Goal: Information Seeking & Learning: Learn about a topic

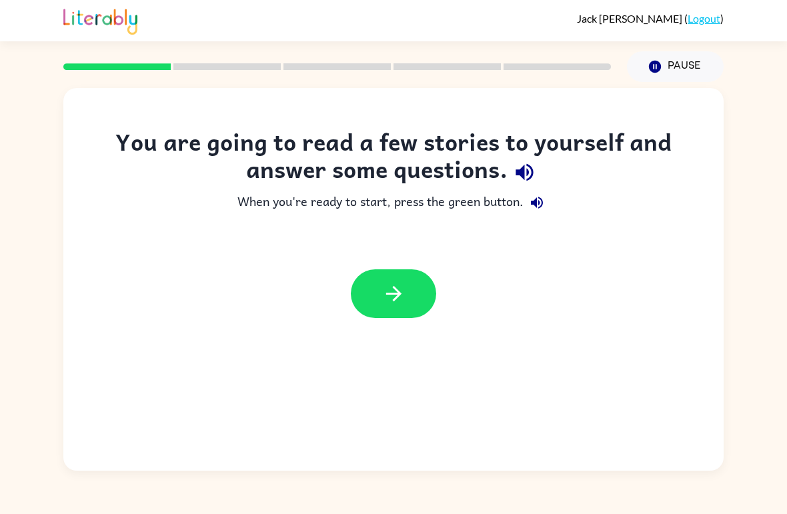
click at [406, 284] on button "button" at bounding box center [393, 293] width 85 height 49
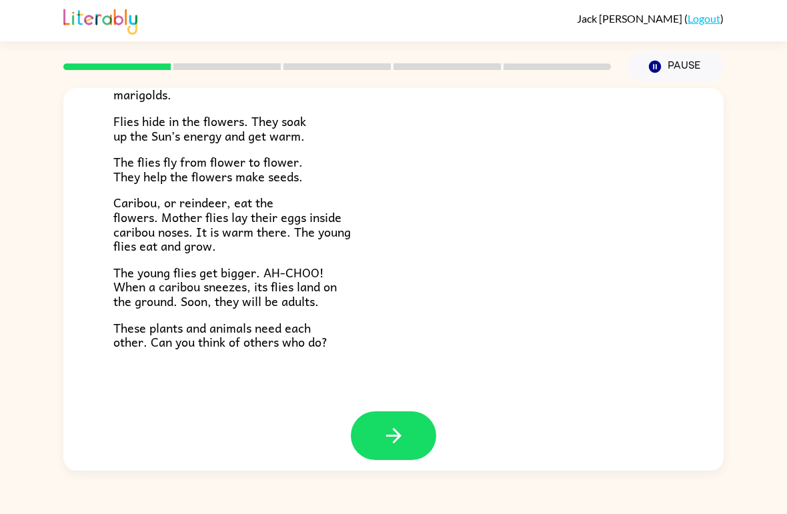
scroll to position [263, 0]
click at [415, 431] on button "button" at bounding box center [393, 436] width 85 height 49
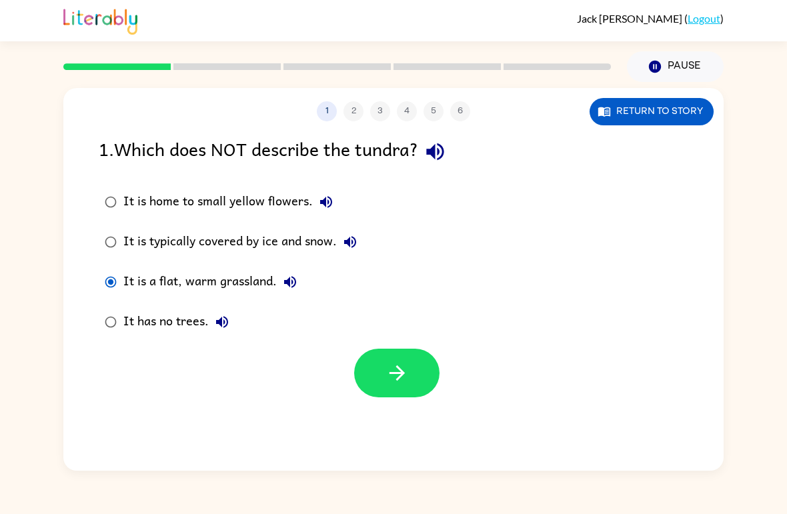
click at [399, 366] on icon "button" at bounding box center [396, 372] width 23 height 23
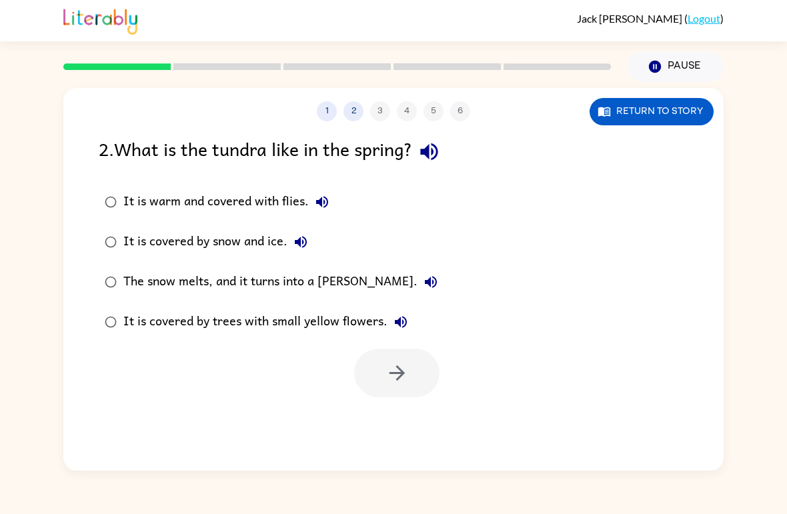
click at [325, 283] on div "The snow melts, and it turns into a [PERSON_NAME]." at bounding box center [283, 282] width 321 height 27
click at [379, 365] on button "button" at bounding box center [396, 373] width 85 height 49
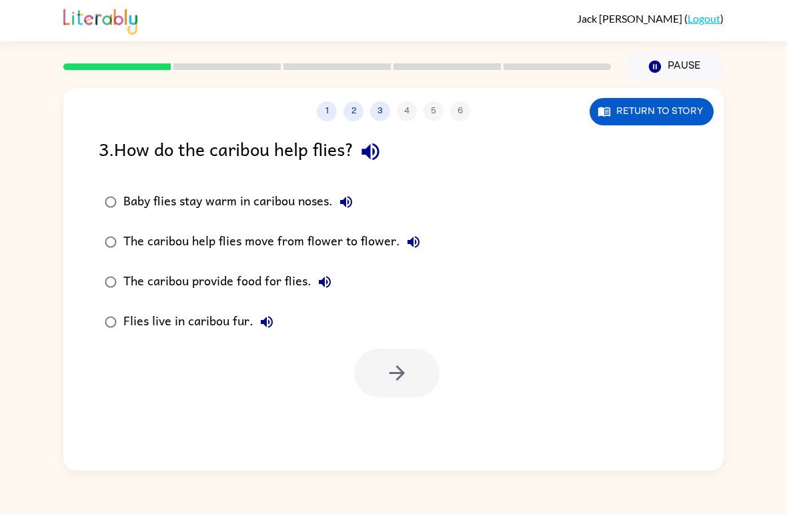
click at [159, 210] on div "Baby flies stay warm in caribou noses." at bounding box center [241, 202] width 236 height 27
click at [414, 377] on button "button" at bounding box center [396, 373] width 85 height 49
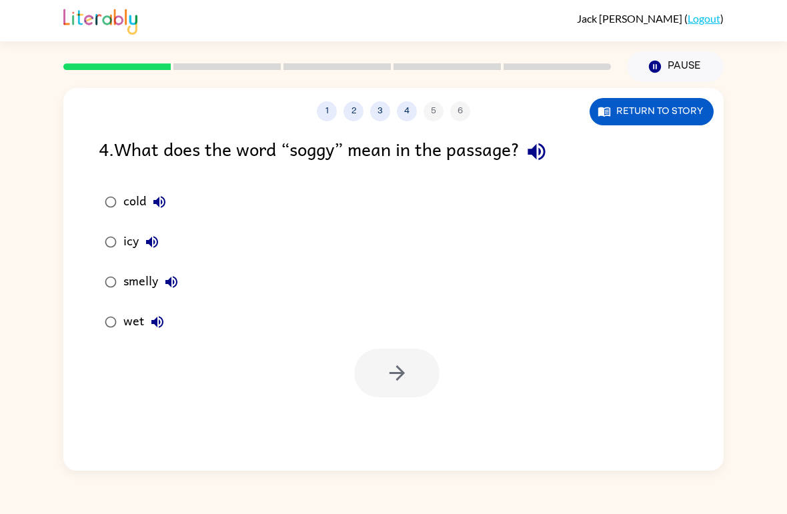
click at [130, 326] on div "wet" at bounding box center [146, 322] width 47 height 27
click at [413, 377] on button "button" at bounding box center [396, 373] width 85 height 49
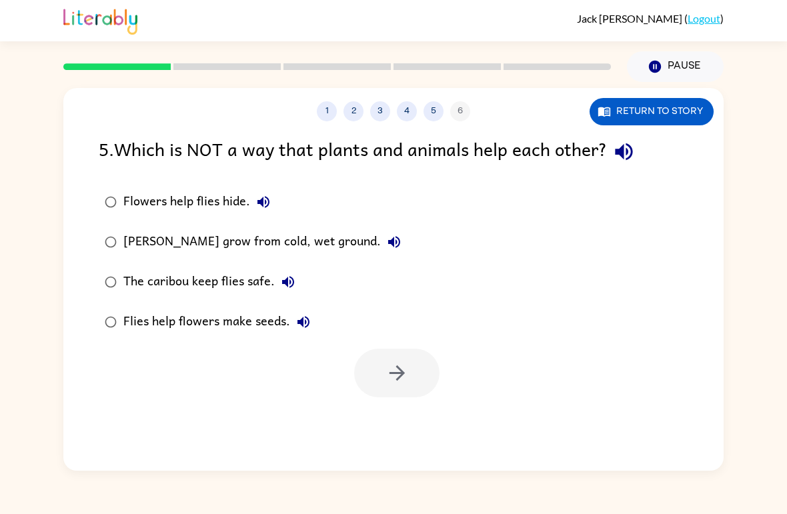
click at [227, 325] on div "Flies help flowers make seeds." at bounding box center [219, 322] width 193 height 27
click at [385, 380] on icon "button" at bounding box center [396, 372] width 23 height 23
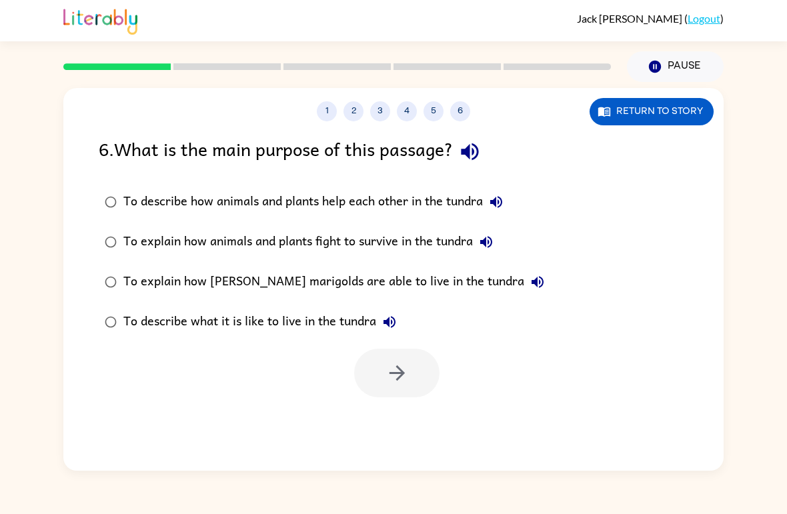
click at [439, 116] on button "5" at bounding box center [433, 111] width 20 height 20
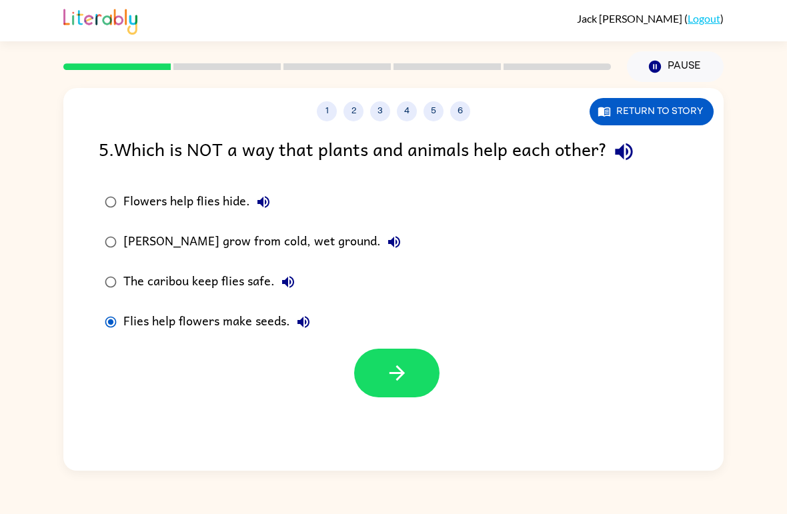
click at [177, 271] on div "The caribou keep flies safe." at bounding box center [212, 282] width 178 height 27
click at [429, 373] on button "button" at bounding box center [396, 373] width 85 height 49
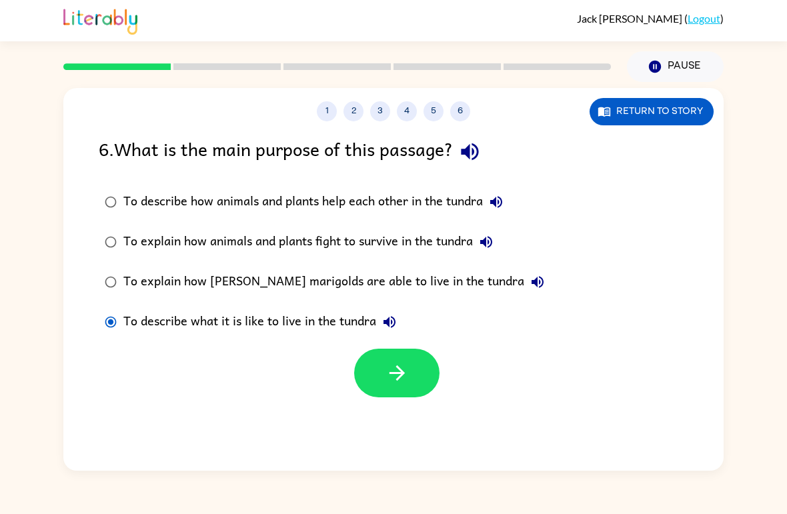
click at [413, 384] on button "button" at bounding box center [396, 373] width 85 height 49
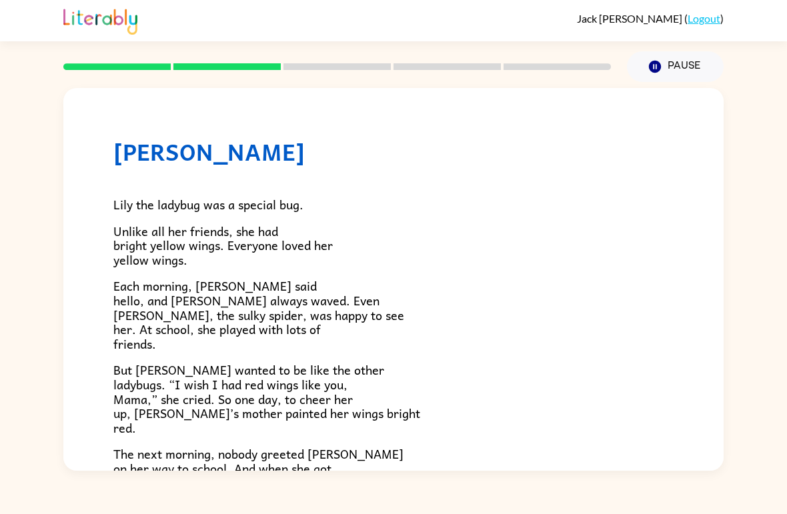
click at [422, 384] on p "But [PERSON_NAME] wanted to be like the other ladybugs. “I wish I had red wings…" at bounding box center [393, 399] width 560 height 72
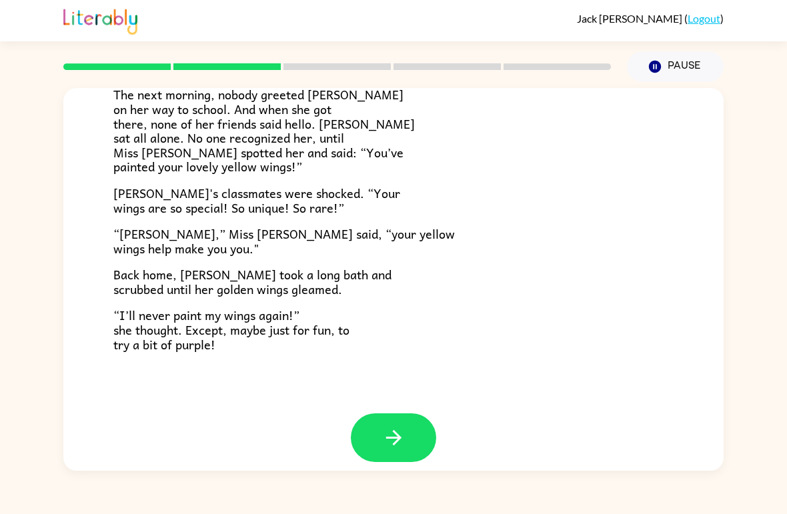
scroll to position [359, 0]
click at [424, 428] on button "button" at bounding box center [393, 438] width 85 height 49
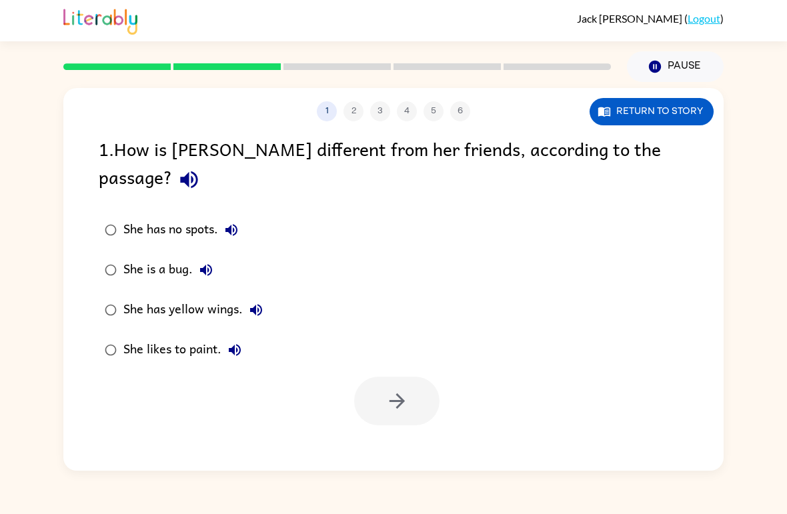
click at [202, 297] on div "She has yellow wings." at bounding box center [196, 310] width 146 height 27
click at [411, 377] on button "button" at bounding box center [396, 401] width 85 height 49
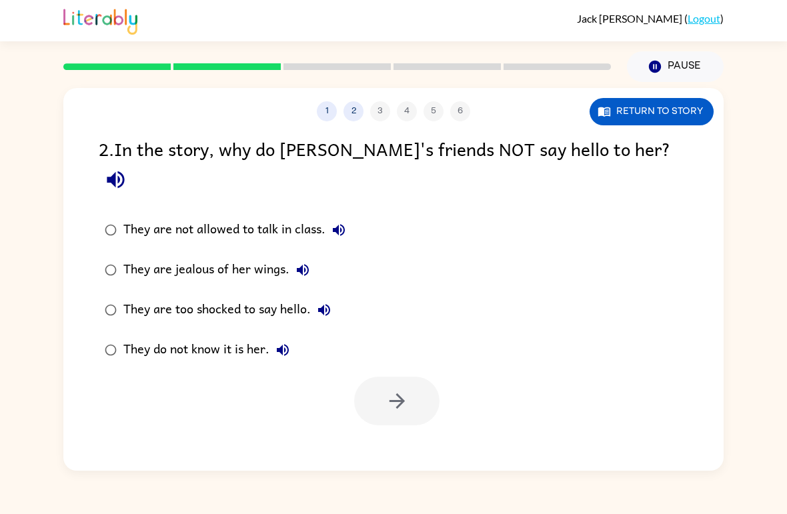
click at [221, 337] on div "They do not know it is her." at bounding box center [209, 350] width 173 height 27
click at [395, 389] on icon "button" at bounding box center [396, 400] width 23 height 23
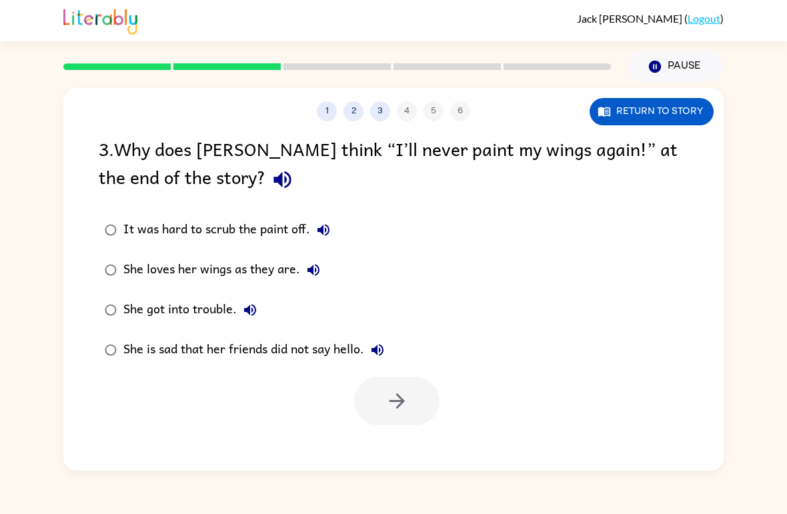
click at [264, 259] on div "She loves her wings as they are." at bounding box center [224, 270] width 203 height 27
click at [403, 406] on icon "button" at bounding box center [396, 400] width 23 height 23
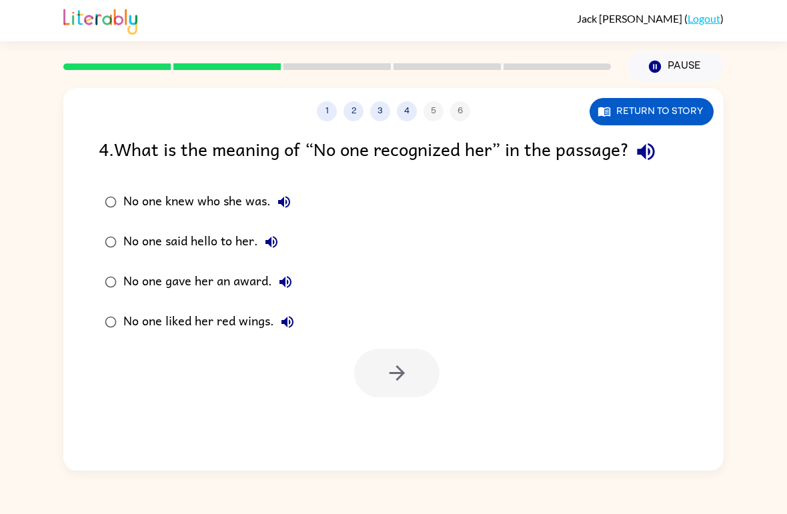
click at [256, 322] on div "No one liked her red wings." at bounding box center [211, 322] width 177 height 27
click at [400, 376] on icon "button" at bounding box center [396, 372] width 15 height 15
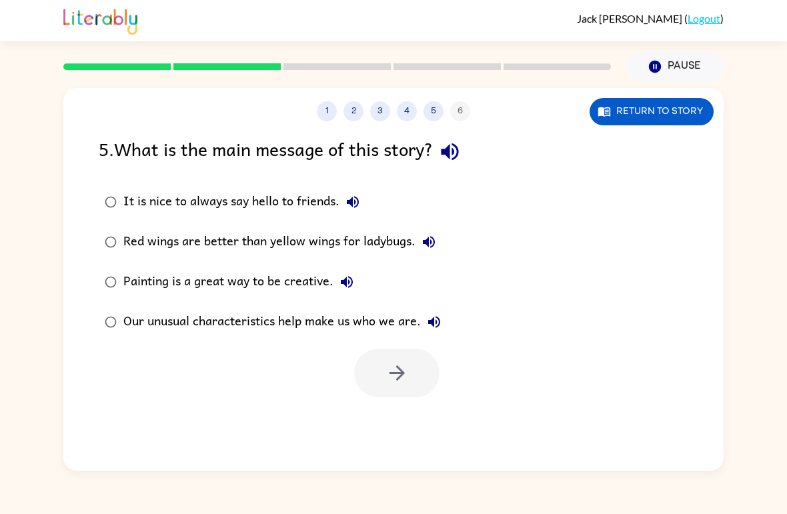
click at [430, 111] on button "5" at bounding box center [433, 111] width 20 height 20
click at [428, 103] on button "5" at bounding box center [433, 111] width 20 height 20
click at [441, 113] on button "5" at bounding box center [433, 111] width 20 height 20
click at [438, 115] on button "5" at bounding box center [433, 111] width 20 height 20
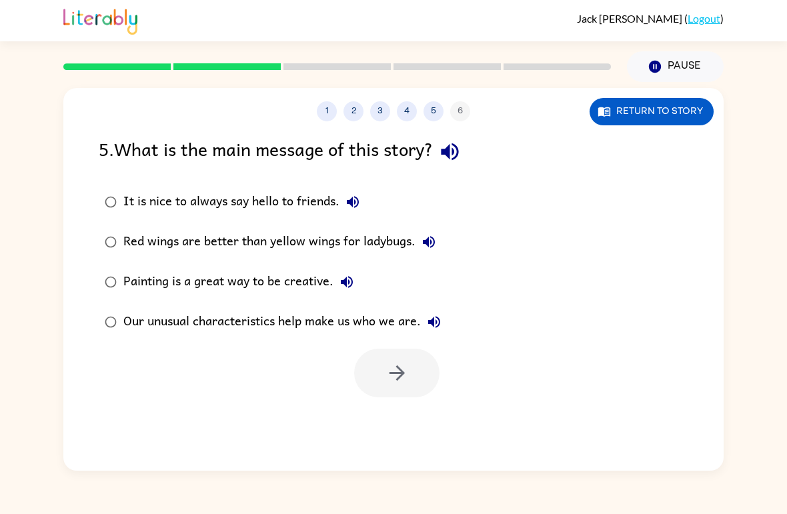
click at [411, 101] on div "1 2 3 4 5 6 Return to story" at bounding box center [393, 104] width 660 height 33
click at [416, 110] on button "4" at bounding box center [407, 111] width 20 height 20
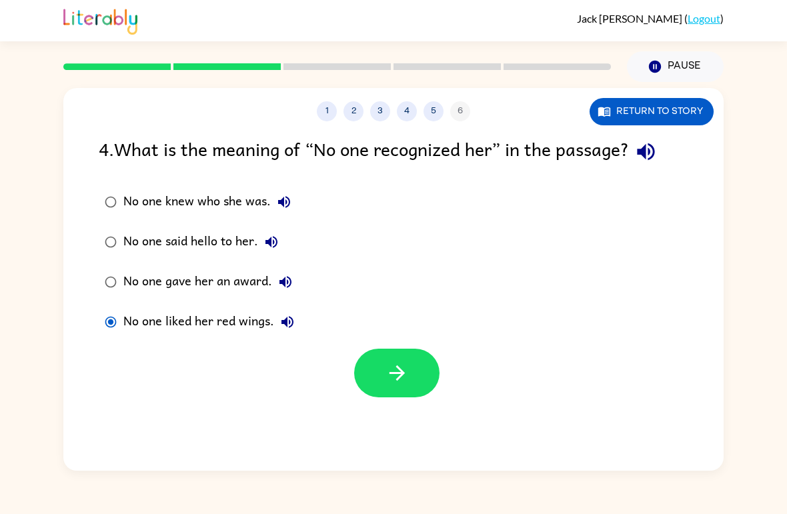
click at [225, 241] on div "No one said hello to her." at bounding box center [203, 242] width 161 height 27
click at [414, 377] on button "button" at bounding box center [396, 373] width 85 height 49
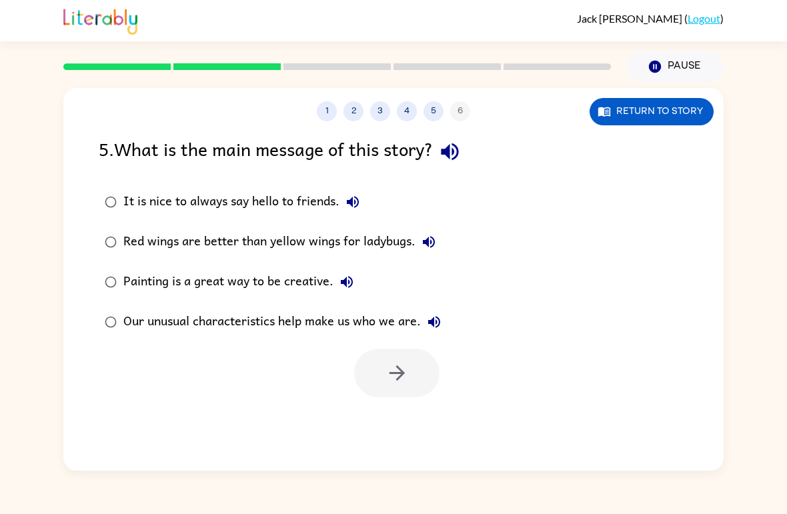
click at [311, 335] on div "Our unusual characteristics help make us who we are." at bounding box center [285, 322] width 324 height 27
click at [334, 325] on div "Our unusual characteristics help make us who we are." at bounding box center [285, 322] width 324 height 27
click at [391, 377] on icon "button" at bounding box center [396, 372] width 23 height 23
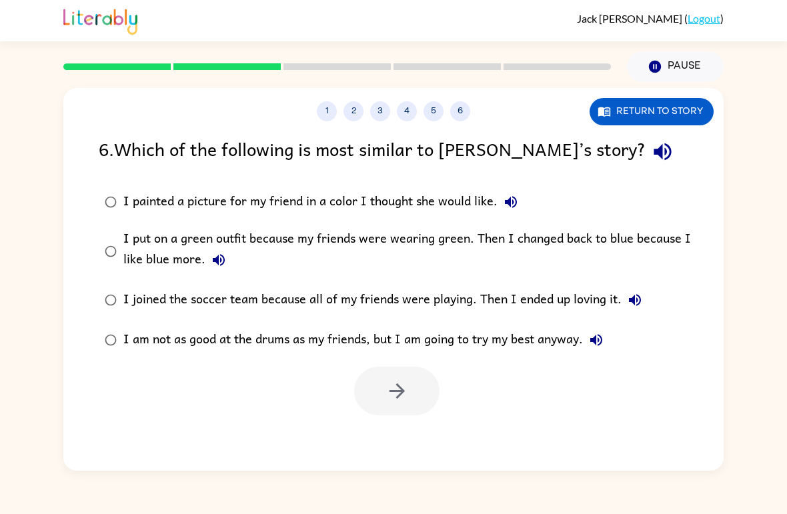
click at [481, 333] on div "I am not as good at the drums as my friends, but I am going to try my best anyw…" at bounding box center [366, 340] width 486 height 27
click at [416, 384] on button "button" at bounding box center [396, 391] width 85 height 49
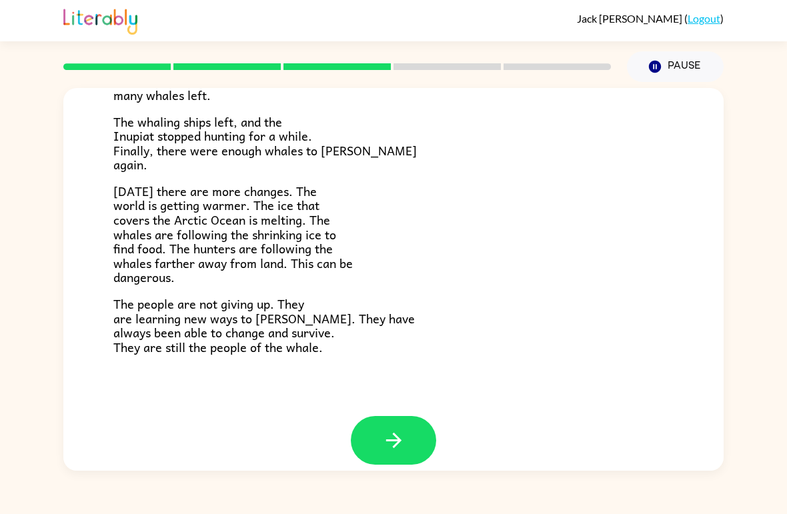
scroll to position [433, 0]
click at [405, 429] on icon "button" at bounding box center [393, 440] width 23 height 23
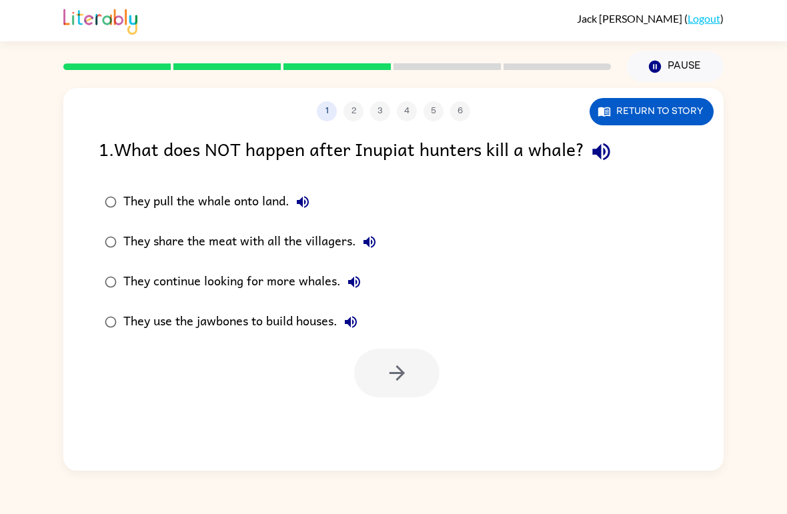
click at [314, 281] on div "They continue looking for more whales." at bounding box center [245, 282] width 244 height 27
click at [402, 366] on icon "button" at bounding box center [396, 372] width 23 height 23
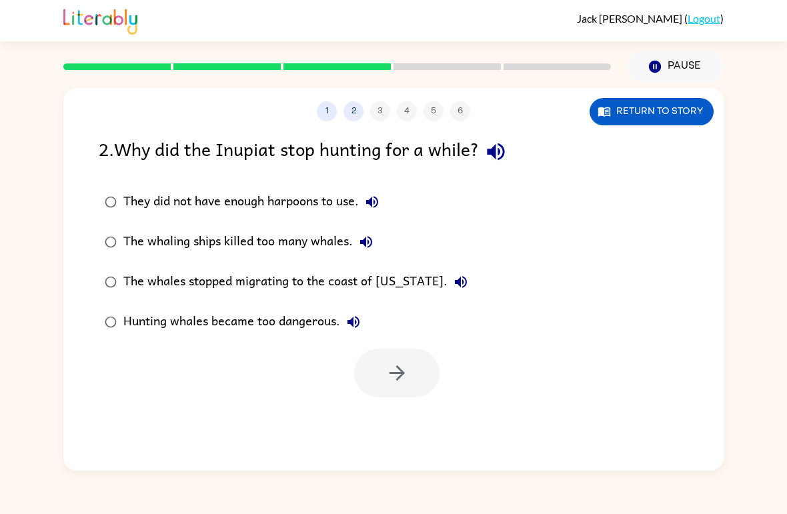
click at [299, 222] on label "They did not have enough harpoons to use." at bounding box center [285, 202] width 389 height 40
click at [270, 242] on div "The whaling ships killed too many whales." at bounding box center [251, 242] width 256 height 27
click at [419, 374] on button "button" at bounding box center [396, 373] width 85 height 49
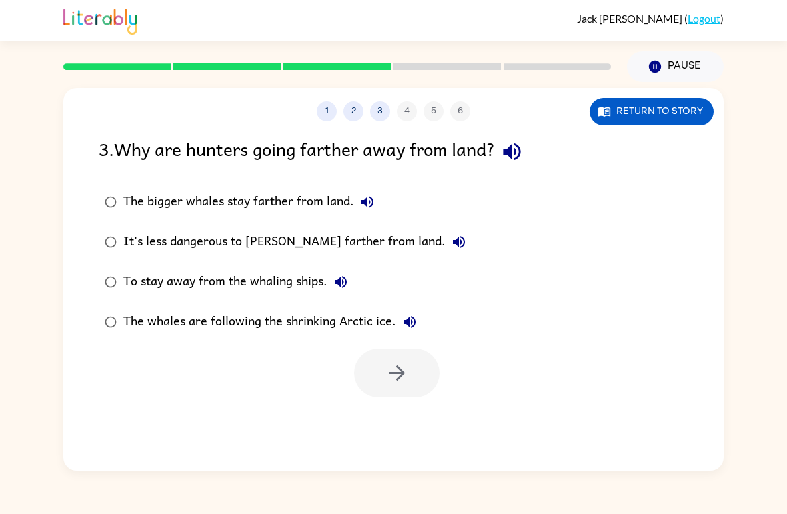
click at [349, 112] on button "2" at bounding box center [353, 111] width 20 height 20
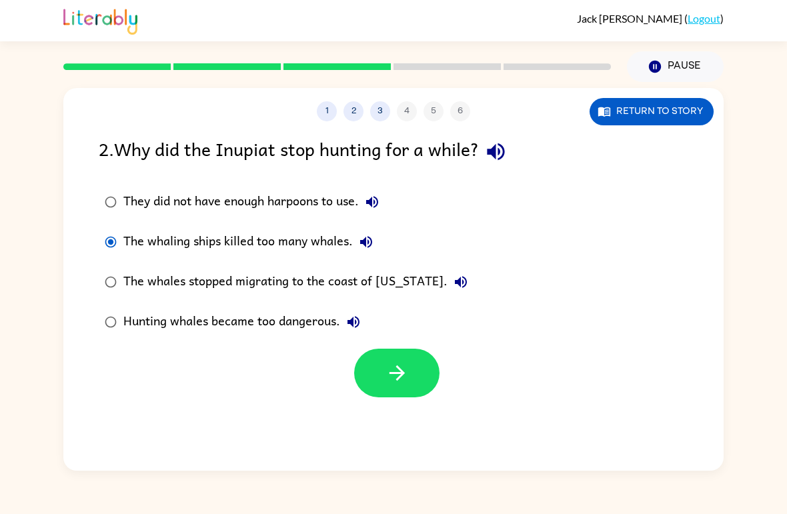
click at [422, 381] on button "button" at bounding box center [396, 373] width 85 height 49
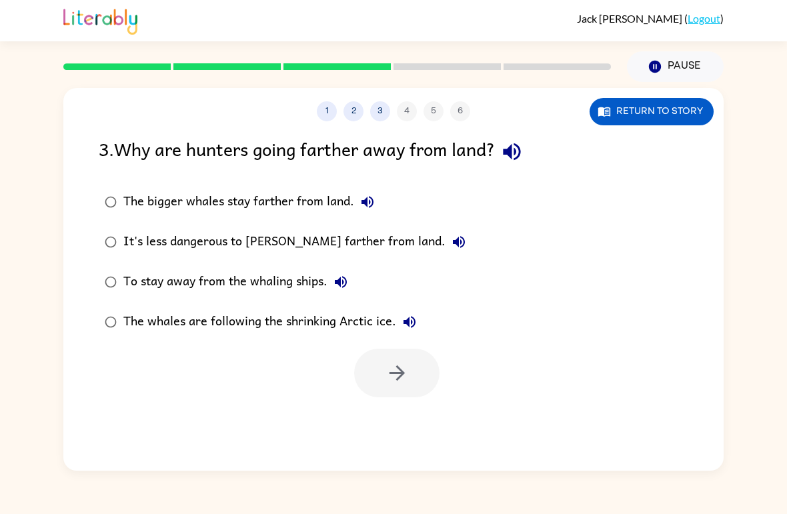
click at [353, 109] on button "2" at bounding box center [353, 111] width 20 height 20
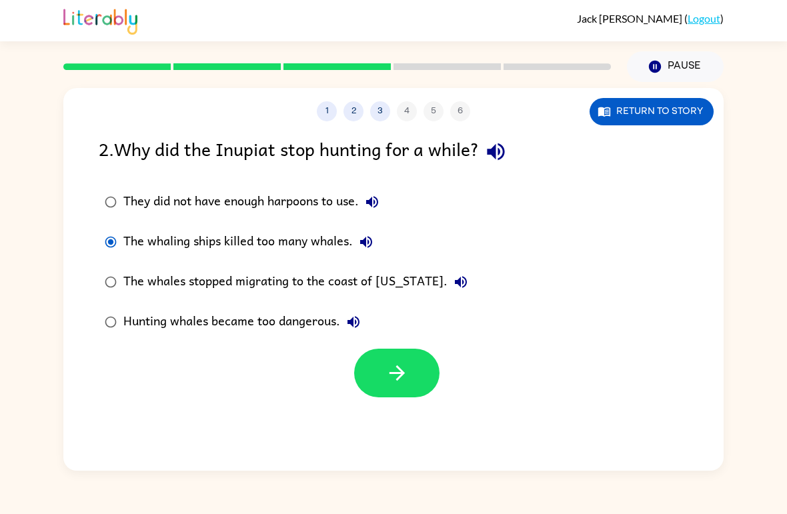
click at [223, 322] on div "Hunting whales became too dangerous." at bounding box center [244, 322] width 243 height 27
click at [422, 359] on button "button" at bounding box center [396, 373] width 85 height 49
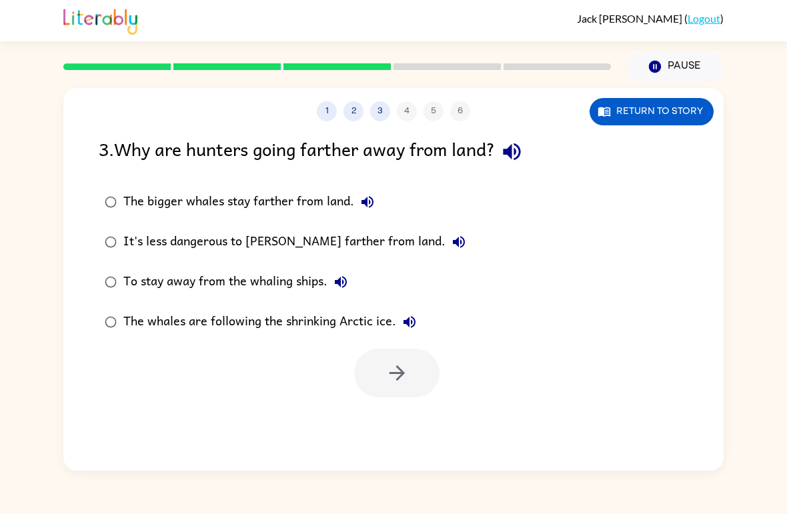
click at [293, 332] on div "The whales are following the shrinking Arctic ice." at bounding box center [272, 322] width 299 height 27
click at [417, 365] on button "button" at bounding box center [396, 373] width 85 height 49
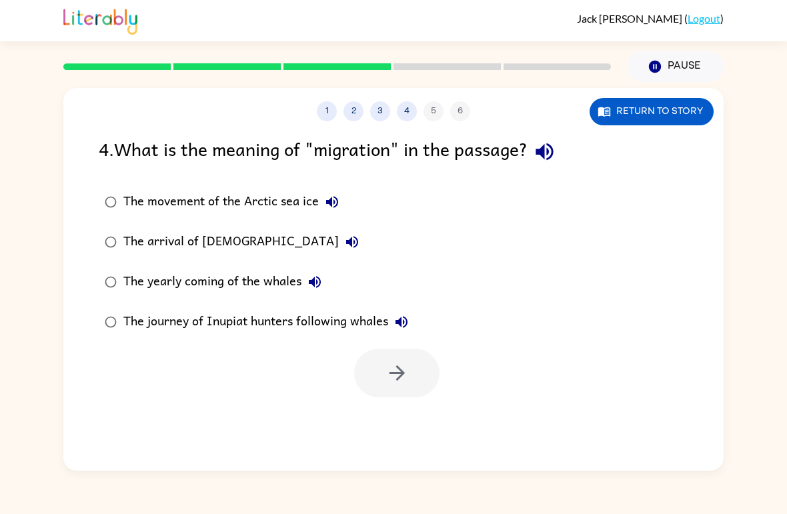
click at [249, 280] on div "The yearly coming of the whales" at bounding box center [225, 282] width 205 height 27
click at [408, 377] on icon "button" at bounding box center [396, 372] width 23 height 23
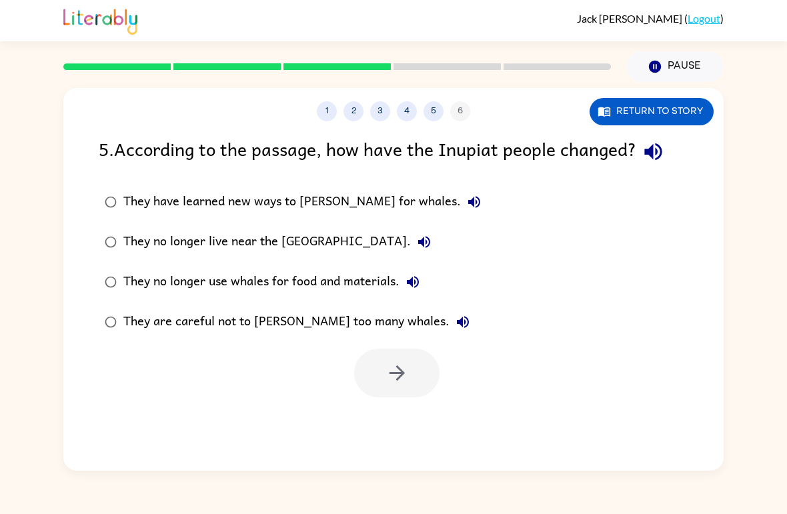
click at [335, 183] on label "They have learned new ways to [PERSON_NAME] for whales." at bounding box center [292, 202] width 403 height 40
click at [223, 318] on div "They are careful not to [PERSON_NAME] too many whales." at bounding box center [299, 322] width 353 height 27
click at [382, 358] on button "button" at bounding box center [396, 373] width 85 height 49
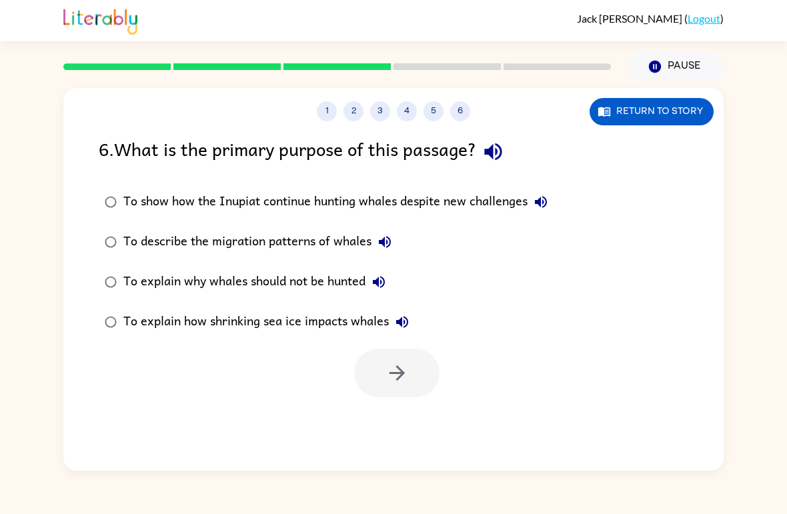
click at [430, 110] on button "5" at bounding box center [433, 111] width 20 height 20
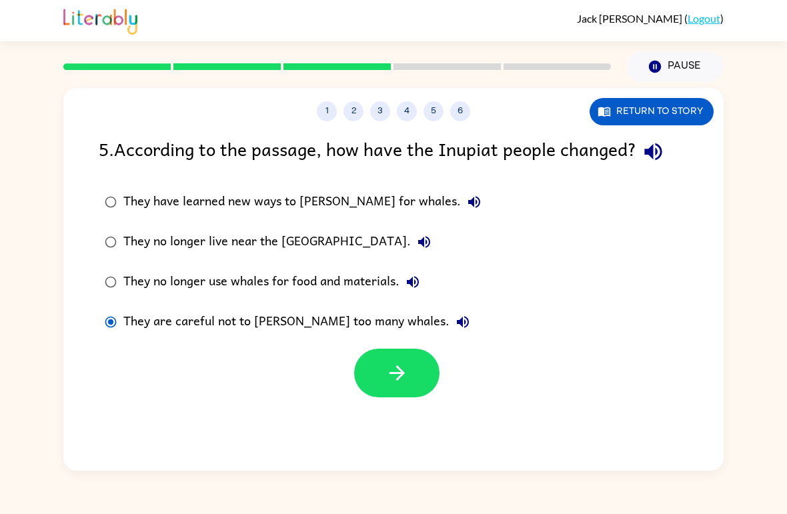
click at [306, 245] on div "They no longer live near the [GEOGRAPHIC_DATA]." at bounding box center [280, 242] width 314 height 27
click at [314, 194] on div "They have learned new ways to [PERSON_NAME] for whales." at bounding box center [305, 202] width 364 height 27
click at [424, 375] on button "button" at bounding box center [396, 373] width 85 height 49
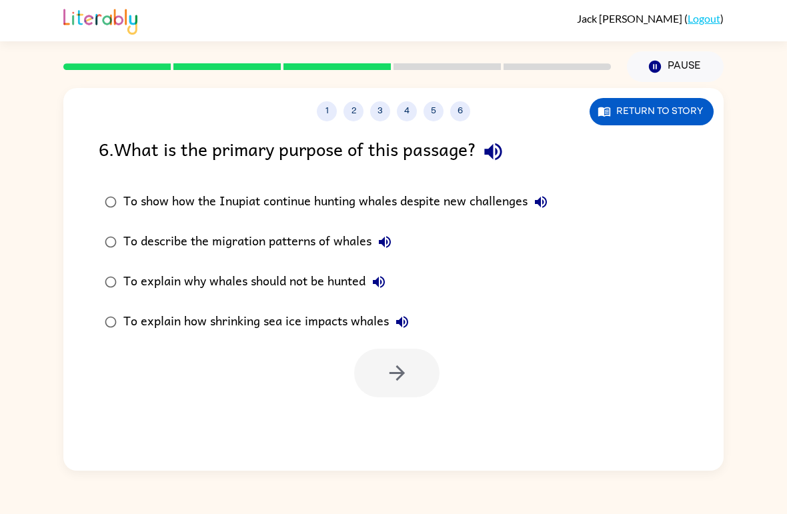
click at [317, 332] on div "To explain how shrinking sea ice impacts whales" at bounding box center [269, 322] width 292 height 27
click at [399, 367] on icon "button" at bounding box center [396, 372] width 23 height 23
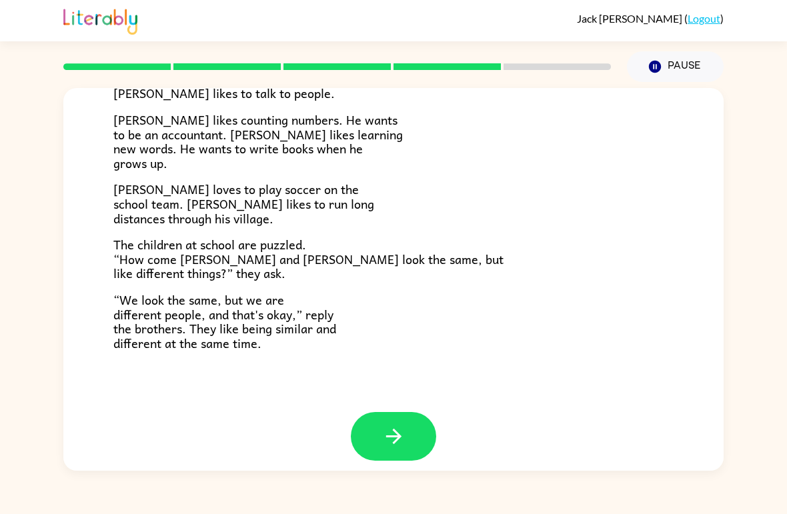
scroll to position [272, 0]
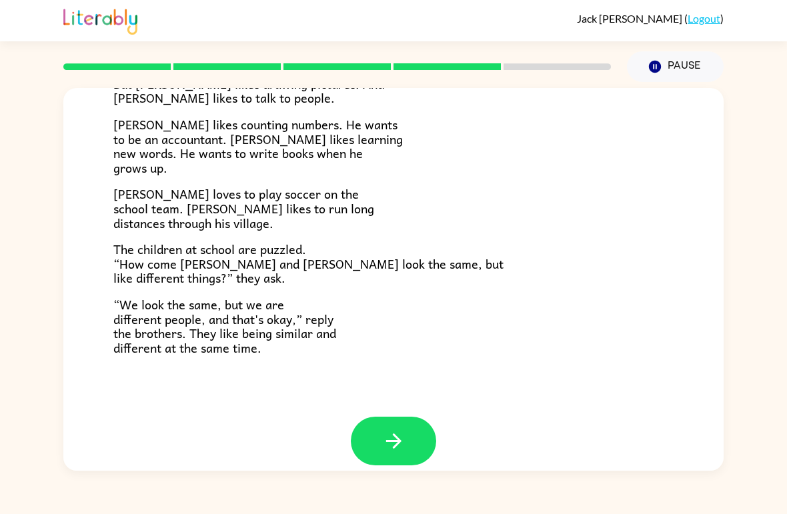
click at [400, 443] on button "button" at bounding box center [393, 441] width 85 height 49
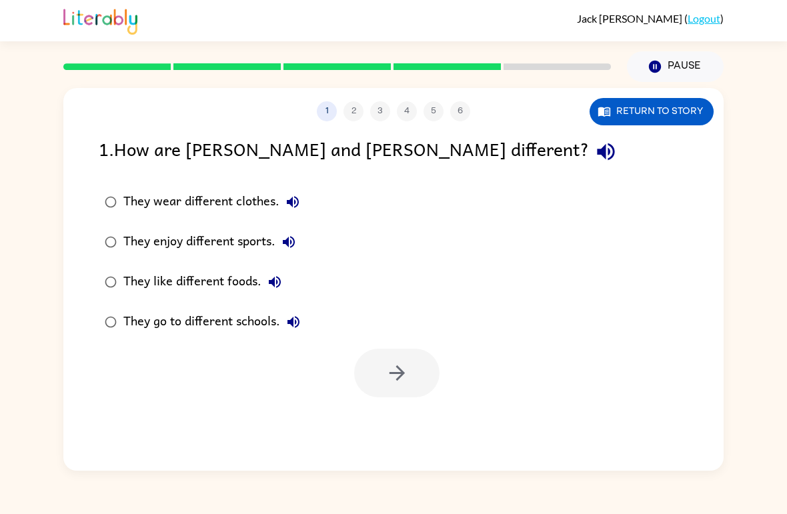
click at [219, 249] on div "They enjoy different sports." at bounding box center [212, 242] width 179 height 27
click at [413, 379] on button "button" at bounding box center [396, 373] width 85 height 49
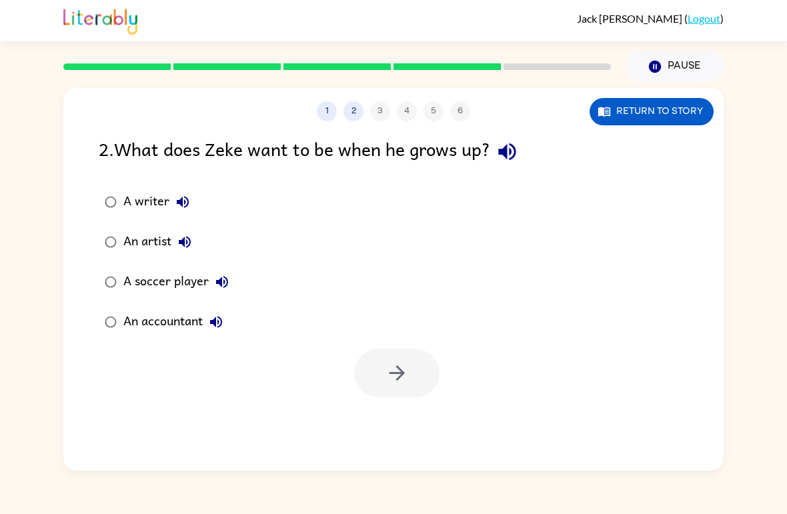
click at [180, 329] on div "An accountant" at bounding box center [176, 322] width 106 height 27
click at [411, 381] on button "button" at bounding box center [396, 373] width 85 height 49
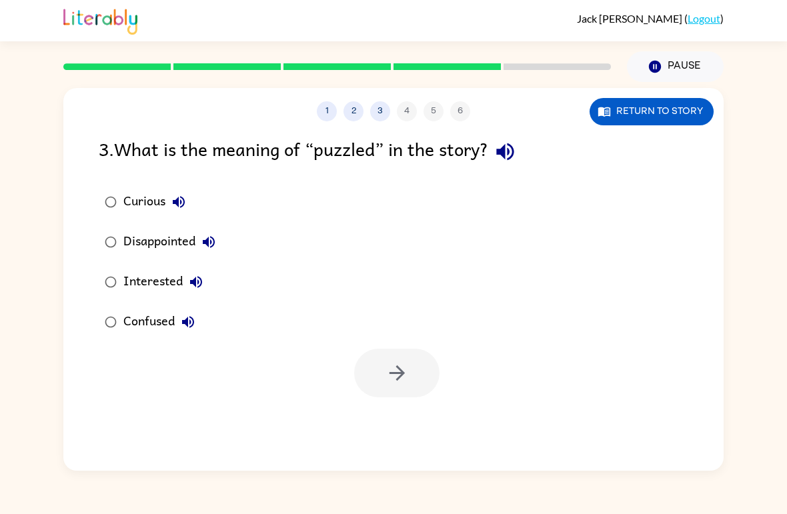
click at [153, 279] on div "Interested" at bounding box center [166, 282] width 86 height 27
click at [405, 389] on button "button" at bounding box center [396, 373] width 85 height 49
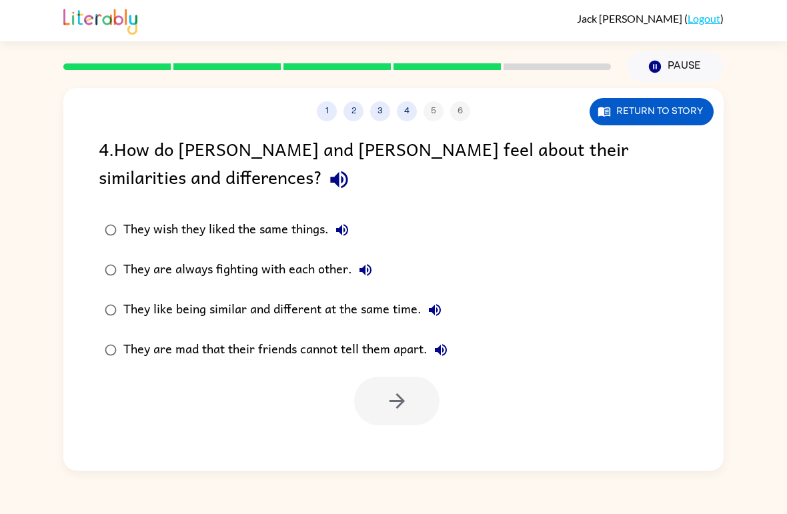
click at [378, 311] on div "They like being similar and different at the same time." at bounding box center [285, 310] width 325 height 27
click at [403, 403] on icon "button" at bounding box center [396, 400] width 15 height 15
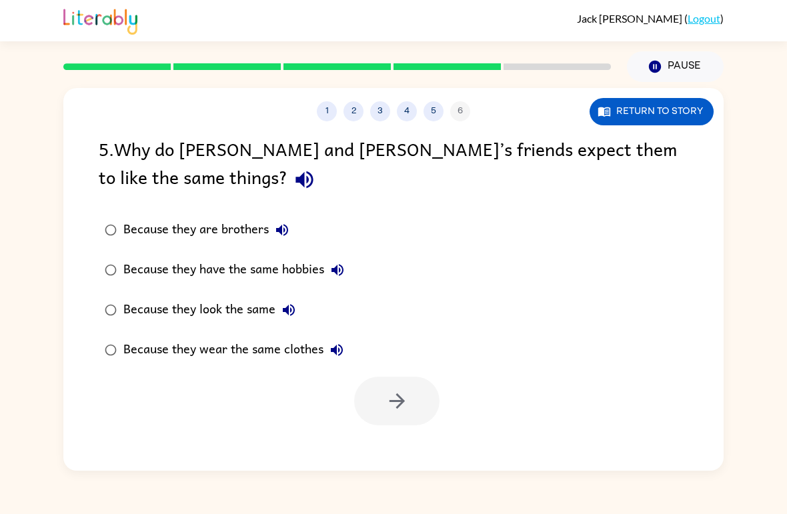
click at [258, 305] on div "Because they look the same" at bounding box center [212, 310] width 179 height 27
click at [430, 391] on button "button" at bounding box center [396, 401] width 85 height 49
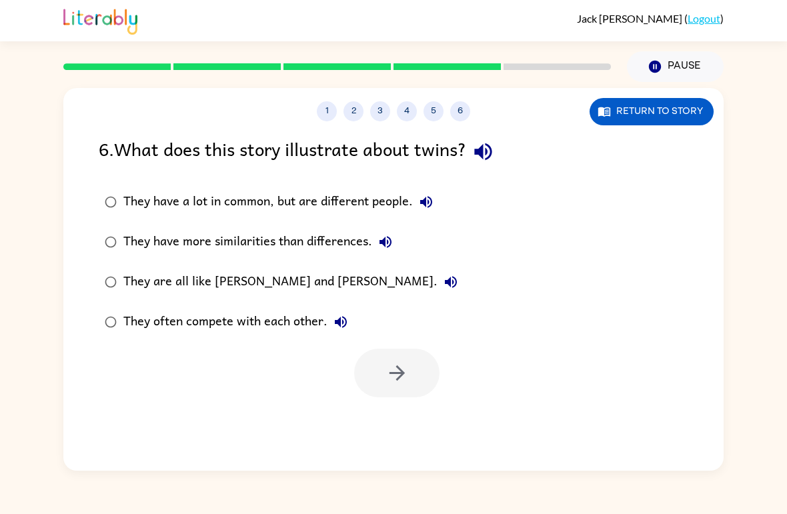
click at [325, 213] on div "They have a lot in common, but are different people." at bounding box center [281, 202] width 316 height 27
click at [413, 378] on button "button" at bounding box center [396, 373] width 85 height 49
